Goal: Information Seeking & Learning: Learn about a topic

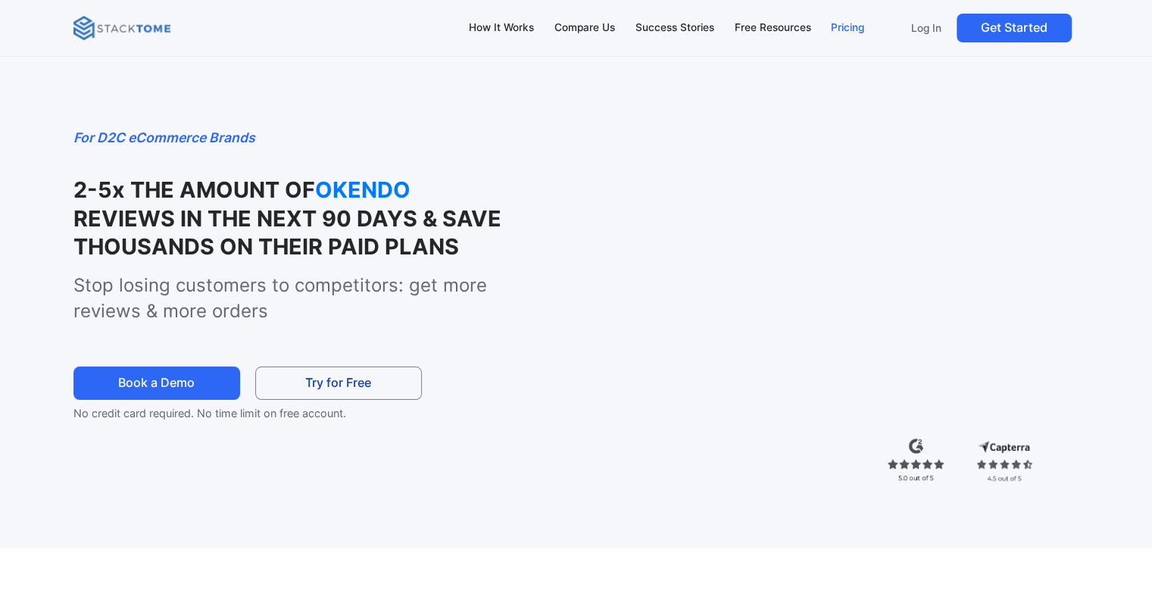
click at [842, 24] on div "Pricing" at bounding box center [847, 28] width 33 height 17
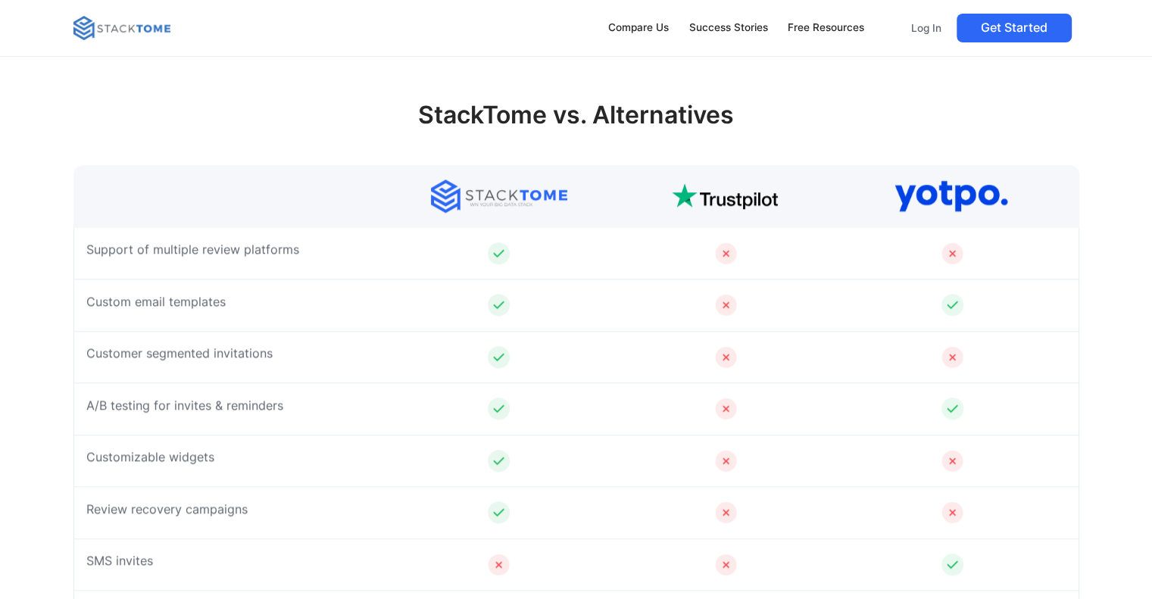
scroll to position [1288, 0]
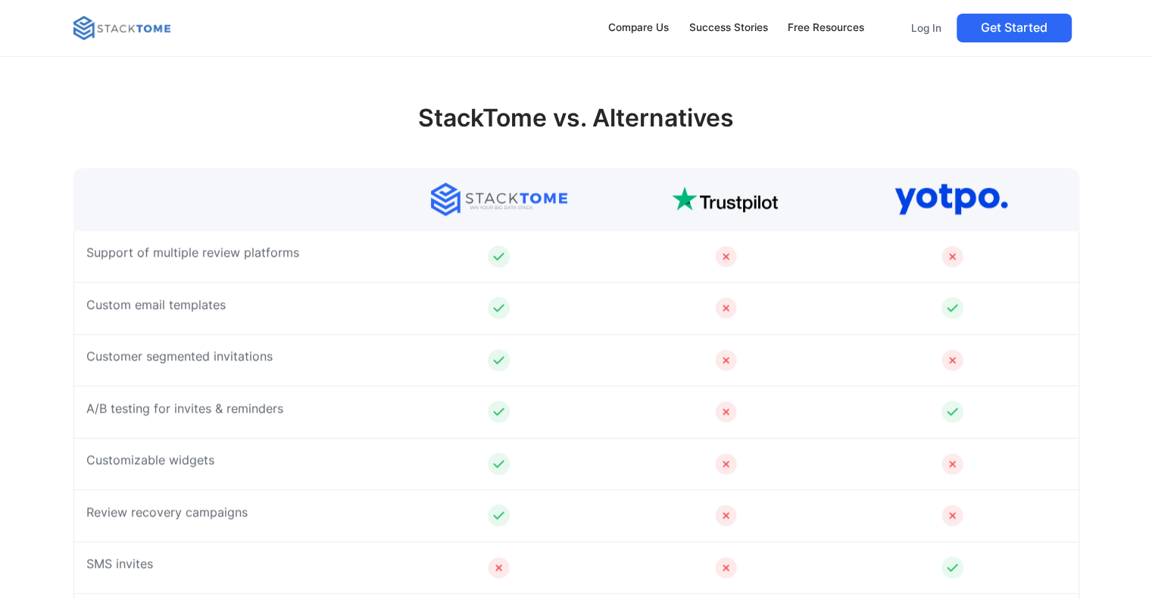
drag, startPoint x: 1146, startPoint y: 214, endPoint x: 1149, endPoint y: 222, distance: 8.6
click at [1149, 222] on div "StackTome vs. Alternatives Reviews Collection Support of multiple review platfo…" at bounding box center [576, 479] width 1152 height 918
click at [0, 358] on div "StackTome vs. Alternatives Reviews Collection Support of multiple review platfo…" at bounding box center [576, 479] width 1152 height 918
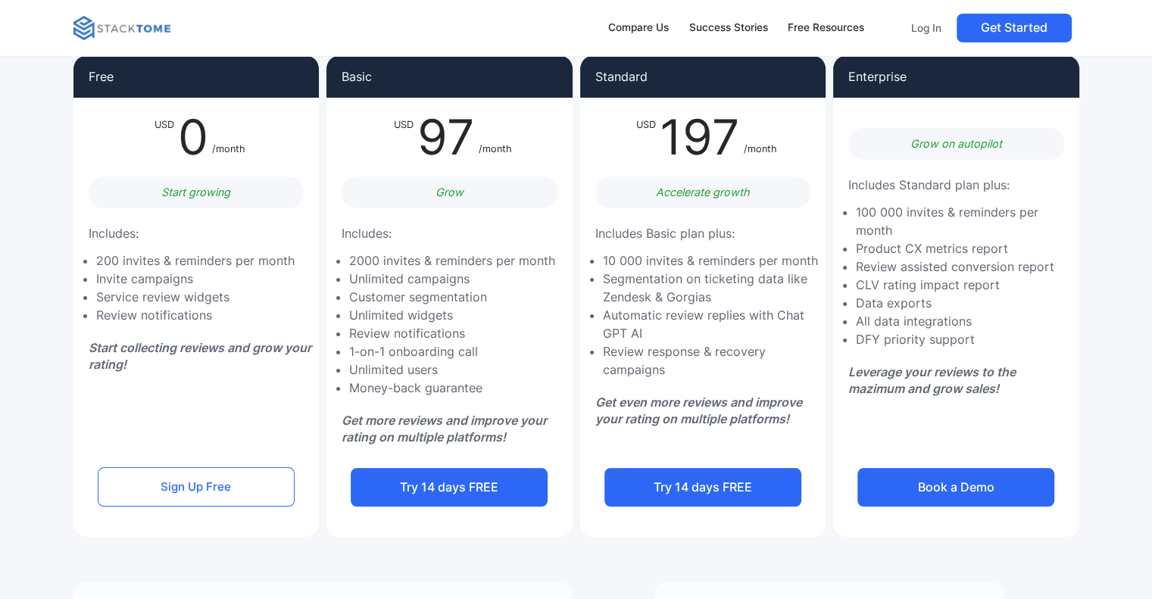
scroll to position [0, 0]
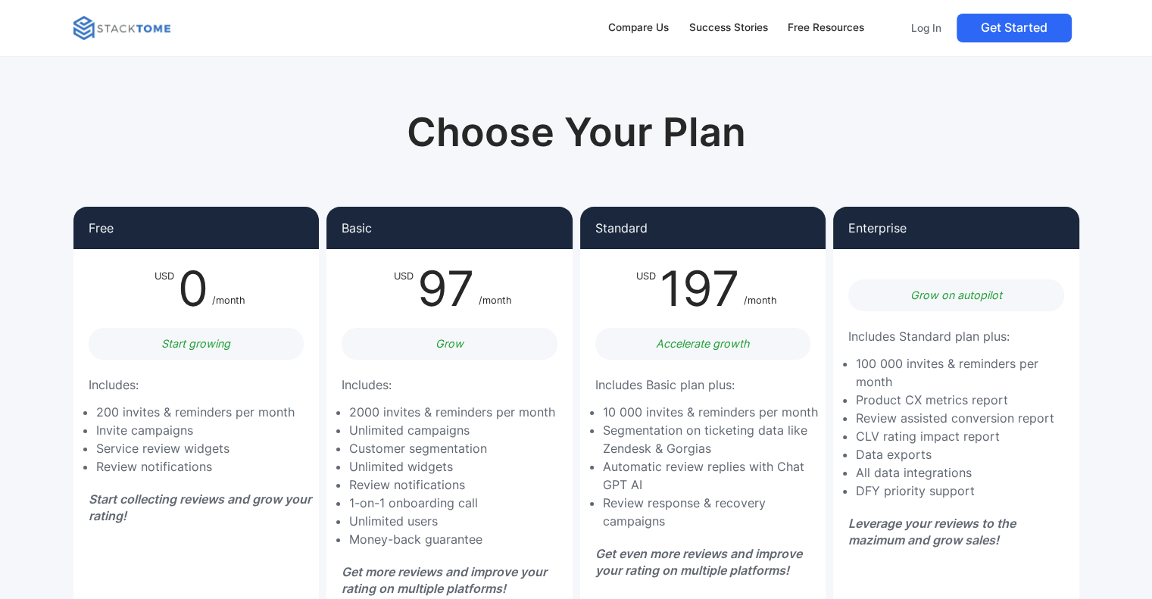
click at [299, 160] on div "Choose Your Plan Free USD 0 /month Start growing Includes: 200 invites & remind…" at bounding box center [576, 384] width 1006 height 610
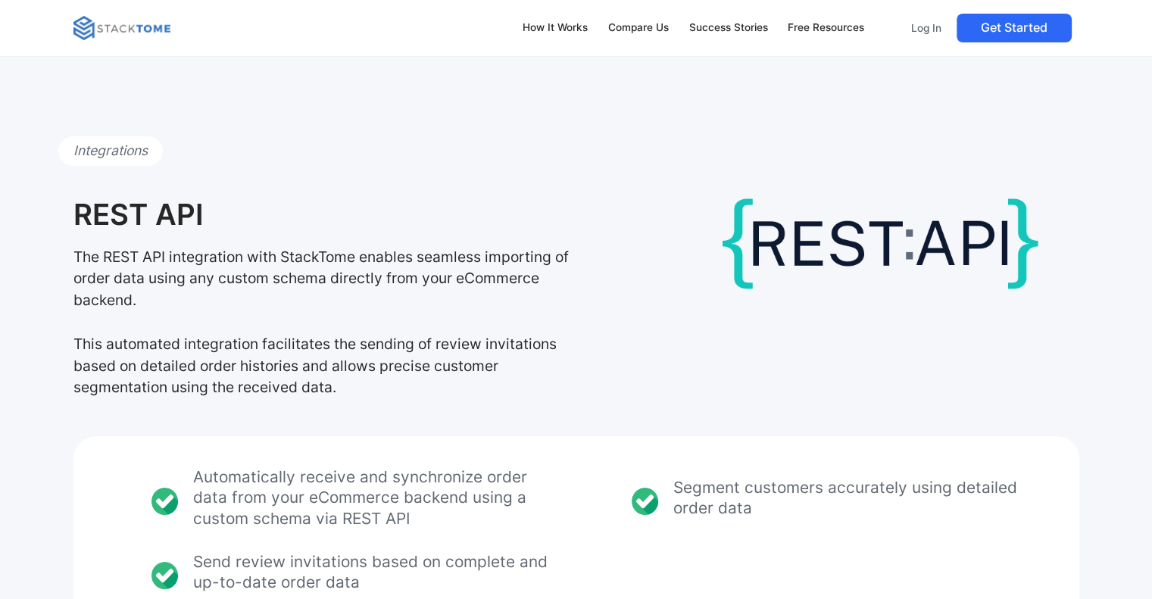
scroll to position [76, 0]
